Goal: Information Seeking & Learning: Learn about a topic

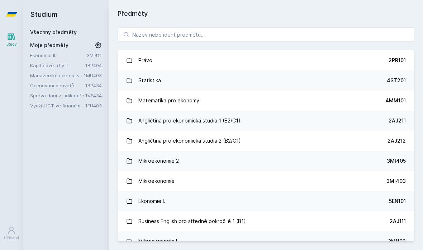
click at [54, 56] on link "Ekonomie II." at bounding box center [58, 55] width 57 height 7
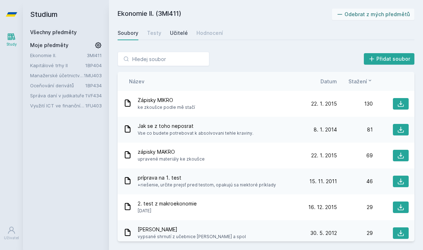
click at [177, 30] on div "Učitelé" at bounding box center [179, 32] width 18 height 7
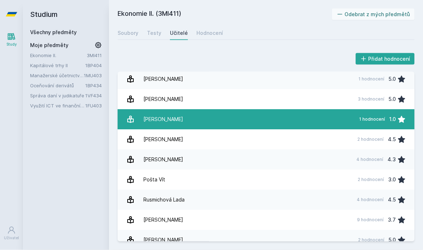
scroll to position [29, 0]
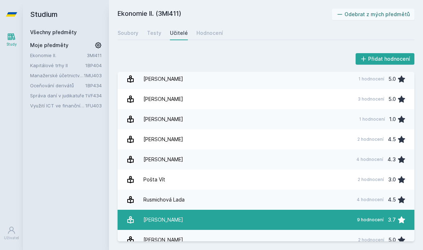
click at [174, 212] on div "[PERSON_NAME]" at bounding box center [163, 219] width 40 height 14
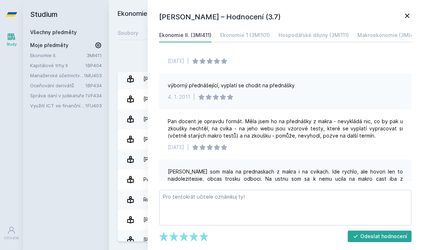
scroll to position [185, 0]
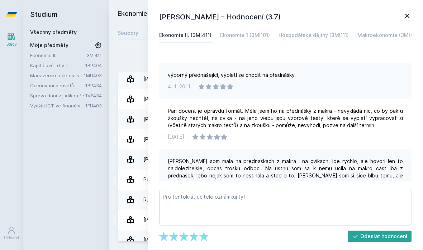
click at [407, 16] on icon at bounding box center [407, 16] width 4 height 4
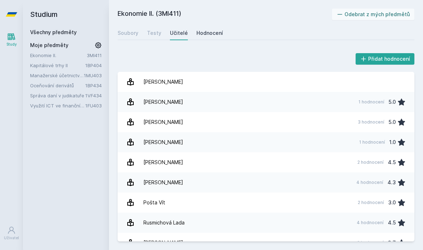
click at [204, 26] on link "Hodnocení" at bounding box center [209, 33] width 27 height 14
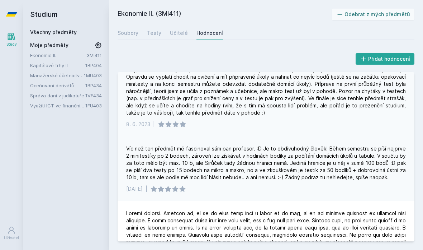
scroll to position [22, 0]
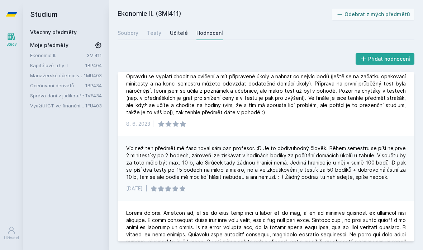
click at [175, 32] on div "Učitelé" at bounding box center [179, 32] width 18 height 7
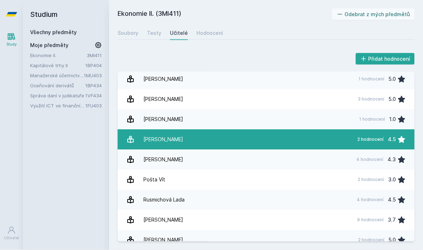
scroll to position [29, 0]
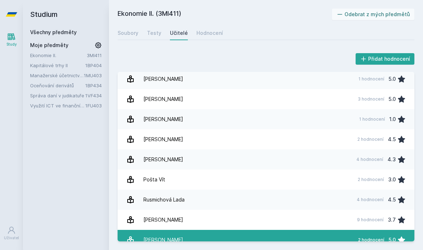
click at [175, 232] on div "[PERSON_NAME]" at bounding box center [163, 239] width 40 height 14
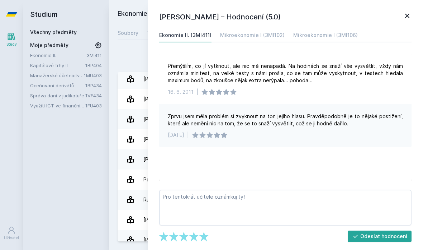
click at [405, 10] on div "[PERSON_NAME] – Hodnocení (5.0) Ekonomie II. (3MI411) Mikroekonomie I (3MI102) …" at bounding box center [285, 125] width 275 height 250
click at [399, 11] on div "[PERSON_NAME] – Hodnocení (5.0) Ekonomie II. (3MI411) Mikroekonomie I (3MI102) …" at bounding box center [285, 125] width 275 height 250
click at [402, 14] on h1 "[PERSON_NAME] – Hodnocení (5.0)" at bounding box center [281, 16] width 244 height 11
click at [407, 16] on icon at bounding box center [407, 16] width 4 height 4
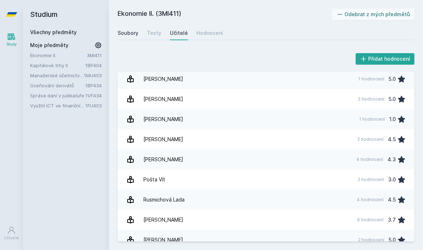
click at [133, 26] on link "Soubory" at bounding box center [128, 33] width 21 height 14
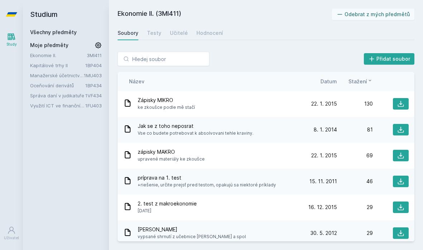
click at [172, 129] on span "Vse co budete potrebovat k absolvovani tehle kraviny." at bounding box center [196, 132] width 116 height 7
click at [154, 148] on span "zápisky MAKRO" at bounding box center [171, 151] width 67 height 7
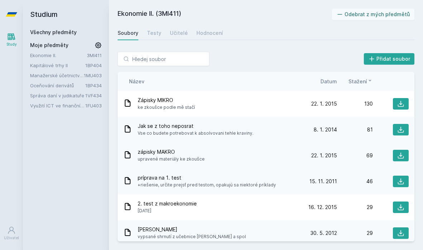
click at [154, 148] on span "zápisky MAKRO" at bounding box center [171, 151] width 67 height 7
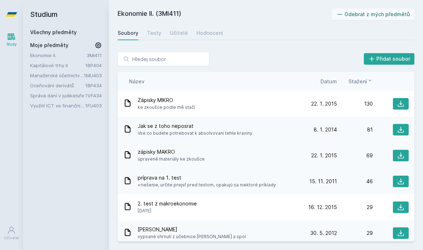
click at [154, 148] on span "zápisky MAKRO" at bounding box center [171, 151] width 67 height 7
click at [56, 52] on link "Ekonomie II." at bounding box center [58, 55] width 57 height 7
click at [56, 62] on link "Kapitálové trhy II" at bounding box center [57, 65] width 55 height 7
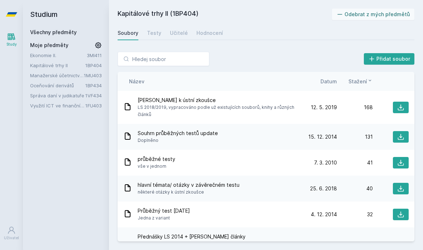
click at [57, 72] on link "Manažerské účetnictví II." at bounding box center [57, 75] width 54 height 7
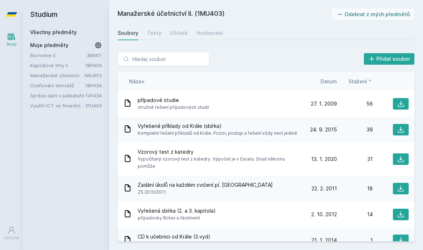
click at [57, 82] on link "Oceňování derivátů" at bounding box center [57, 85] width 55 height 7
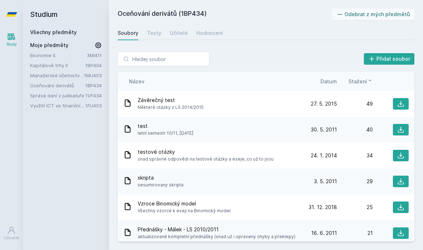
click at [65, 96] on link "Správa daní v judikatuře" at bounding box center [57, 95] width 55 height 7
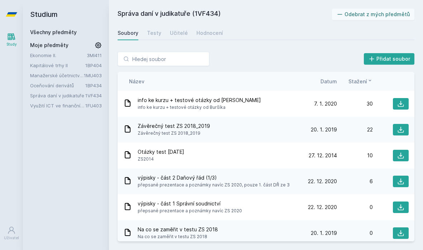
click at [65, 106] on link "Využití ICT ve finančním účetnictví" at bounding box center [57, 105] width 55 height 7
